Goal: Information Seeking & Learning: Learn about a topic

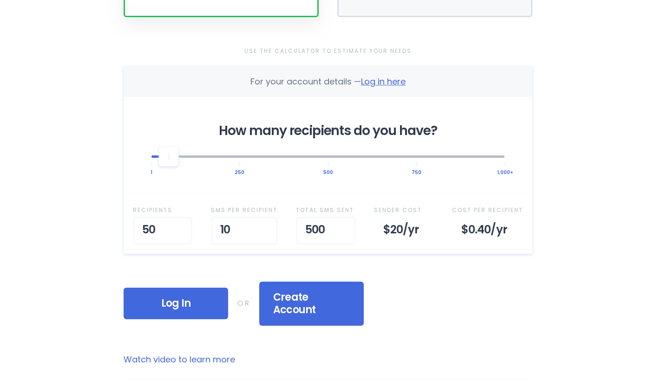
scroll to position [278, 0]
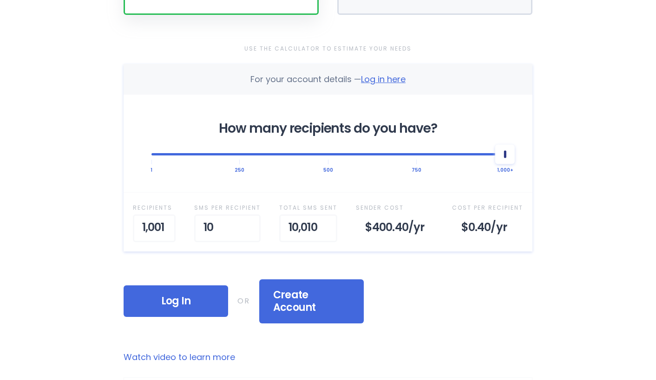
drag, startPoint x: 173, startPoint y: 156, endPoint x: 502, endPoint y: 168, distance: 328.7
click at [502, 168] on div "How many recipients do you have? 1 250 500 750 1,000+" at bounding box center [328, 144] width 409 height 98
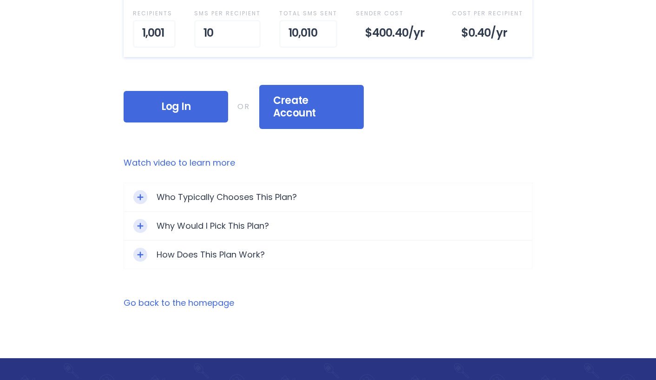
scroll to position [474, 0]
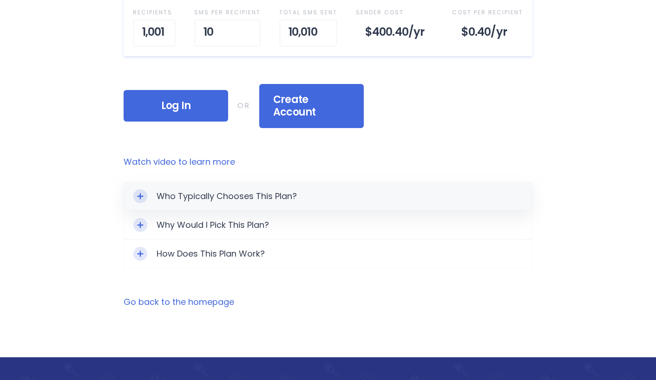
click at [140, 193] on icon "Toggle Expand" at bounding box center [140, 196] width 6 height 6
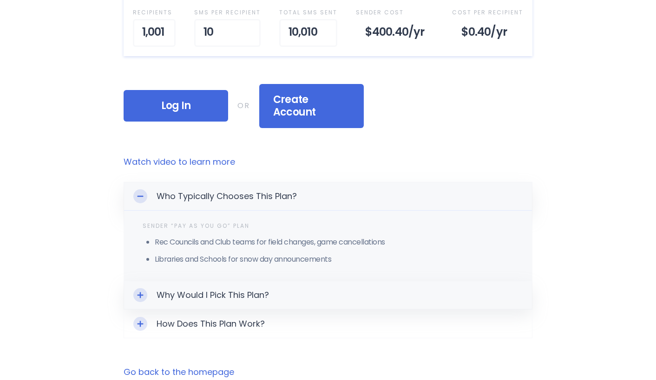
click at [135, 288] on div "Toggle Expand" at bounding box center [140, 295] width 14 height 14
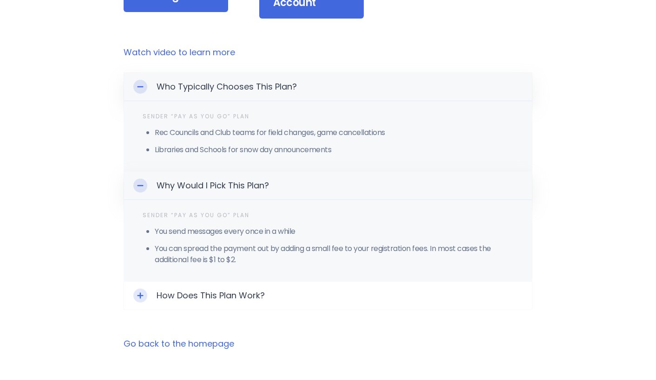
scroll to position [584, 0]
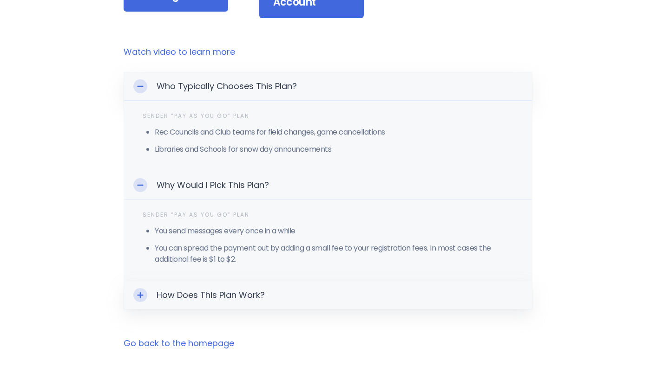
click at [135, 288] on div "Toggle Expand" at bounding box center [140, 295] width 14 height 14
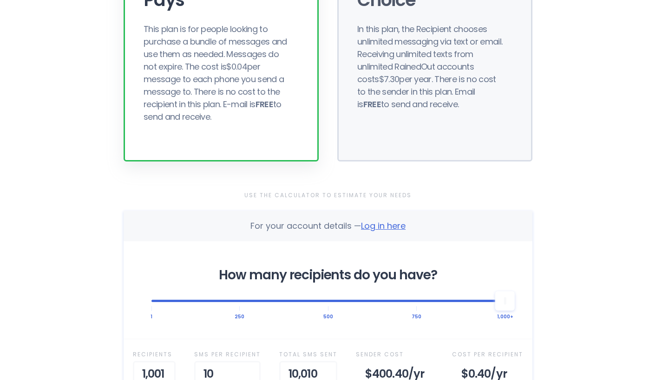
scroll to position [0, 0]
